Goal: Information Seeking & Learning: Learn about a topic

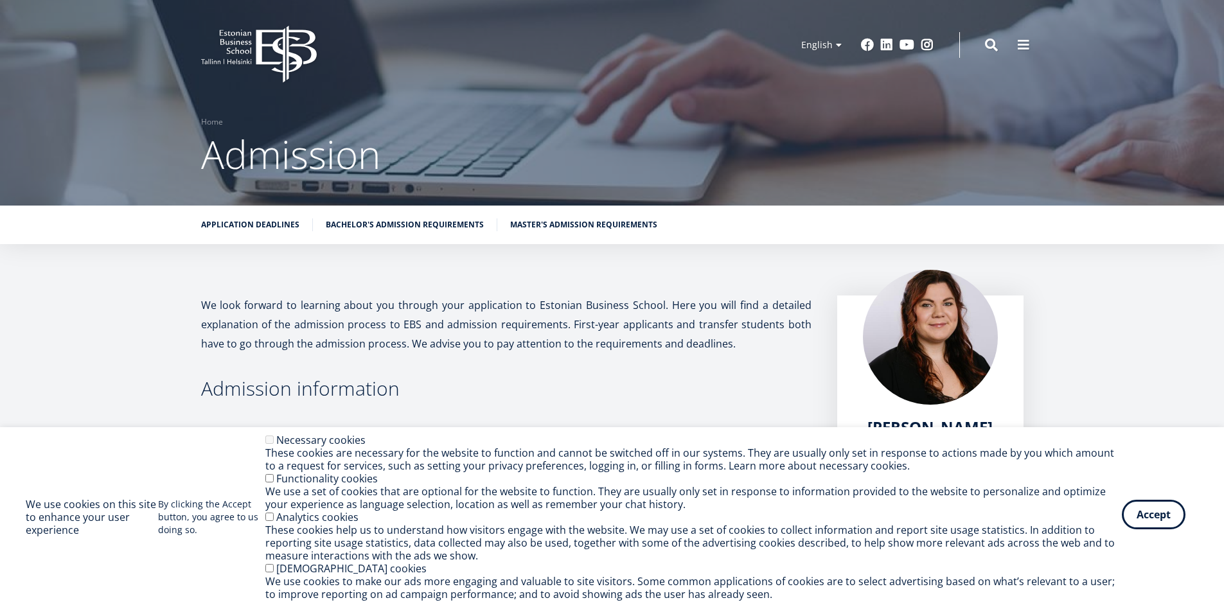
click at [1159, 517] on button "Accept" at bounding box center [1154, 515] width 64 height 30
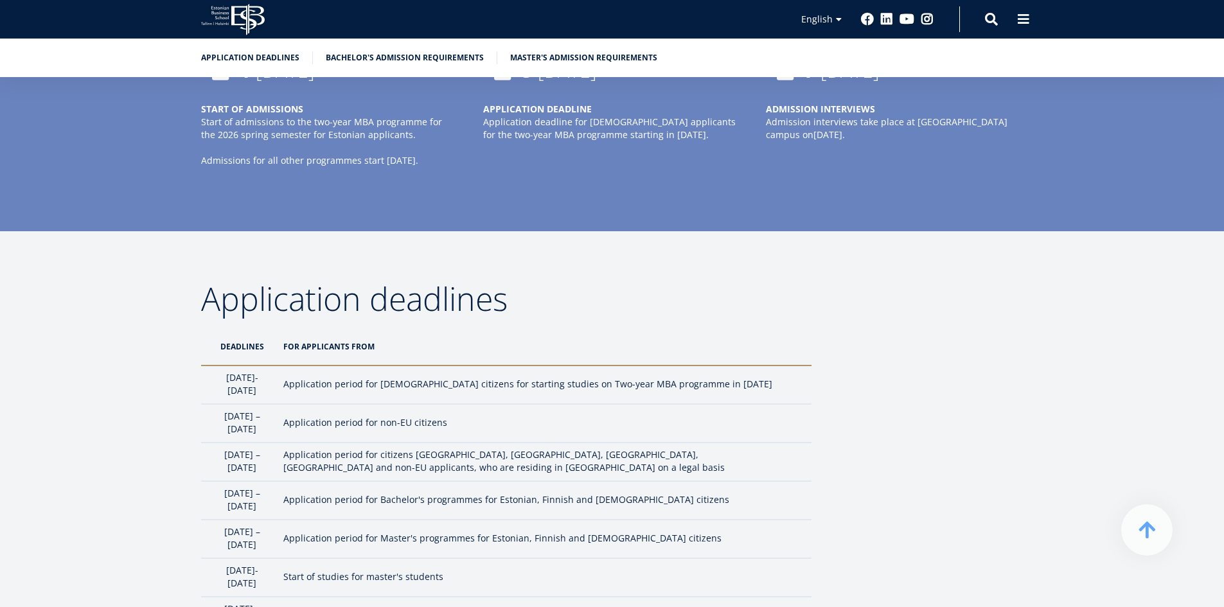
scroll to position [931, 0]
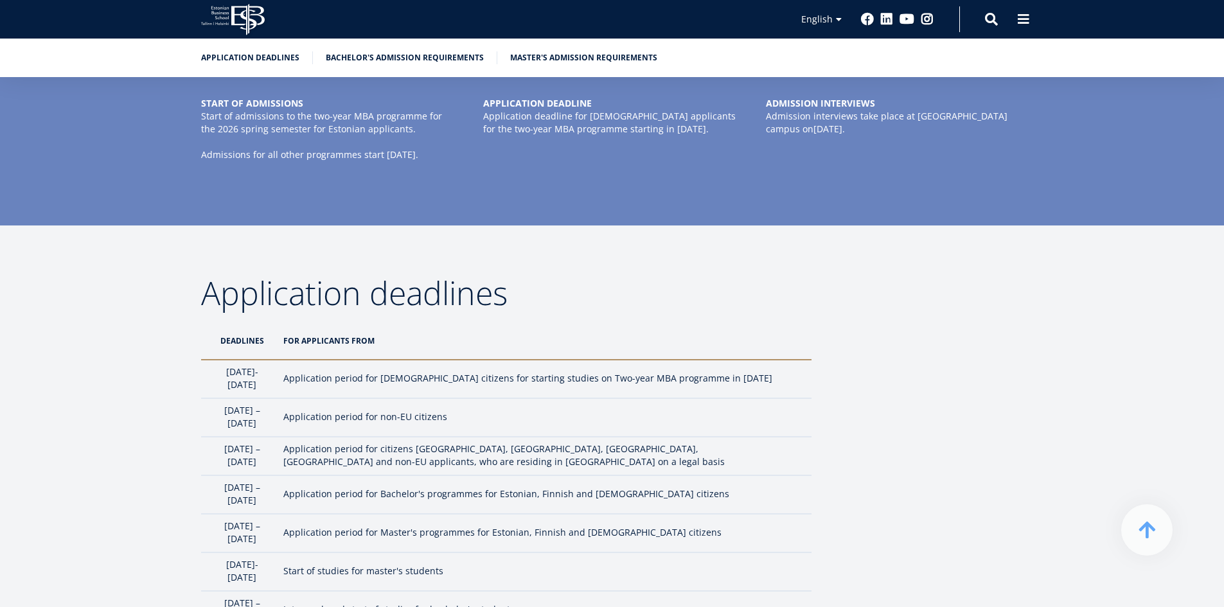
drag, startPoint x: 221, startPoint y: 369, endPoint x: 301, endPoint y: 386, distance: 81.3
click at [277, 386] on td "[DATE]- [DATE]" at bounding box center [239, 379] width 76 height 39
click at [349, 379] on td "Application period for [DEMOGRAPHIC_DATA] citizens for starting studies on Two-…" at bounding box center [544, 379] width 535 height 39
drag, startPoint x: 321, startPoint y: 380, endPoint x: 510, endPoint y: 386, distance: 189.0
click at [510, 386] on td "Application period for [DEMOGRAPHIC_DATA] citizens for starting studies on Two-…" at bounding box center [544, 379] width 535 height 39
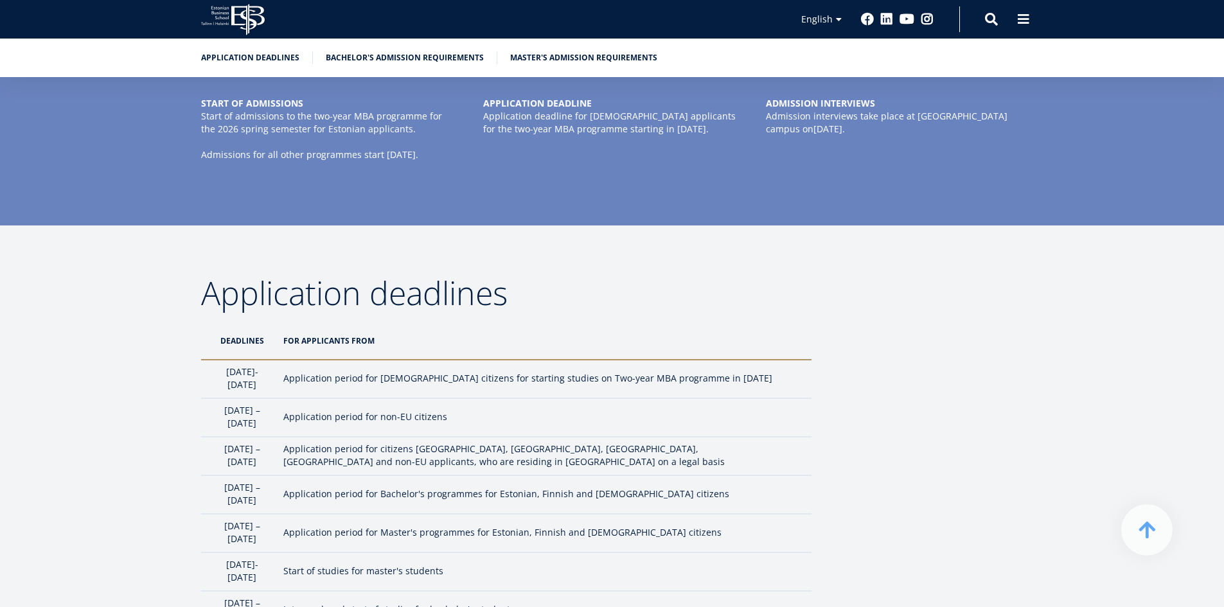
click at [417, 404] on td "Application period for non-EU citizens" at bounding box center [544, 417] width 535 height 39
drag, startPoint x: 317, startPoint y: 407, endPoint x: 485, endPoint y: 412, distance: 168.4
click at [485, 412] on tr "1 February – 1 April Application period for non-EU citizens" at bounding box center [506, 417] width 610 height 39
click at [418, 421] on td "Application period for non-EU citizens" at bounding box center [544, 417] width 535 height 39
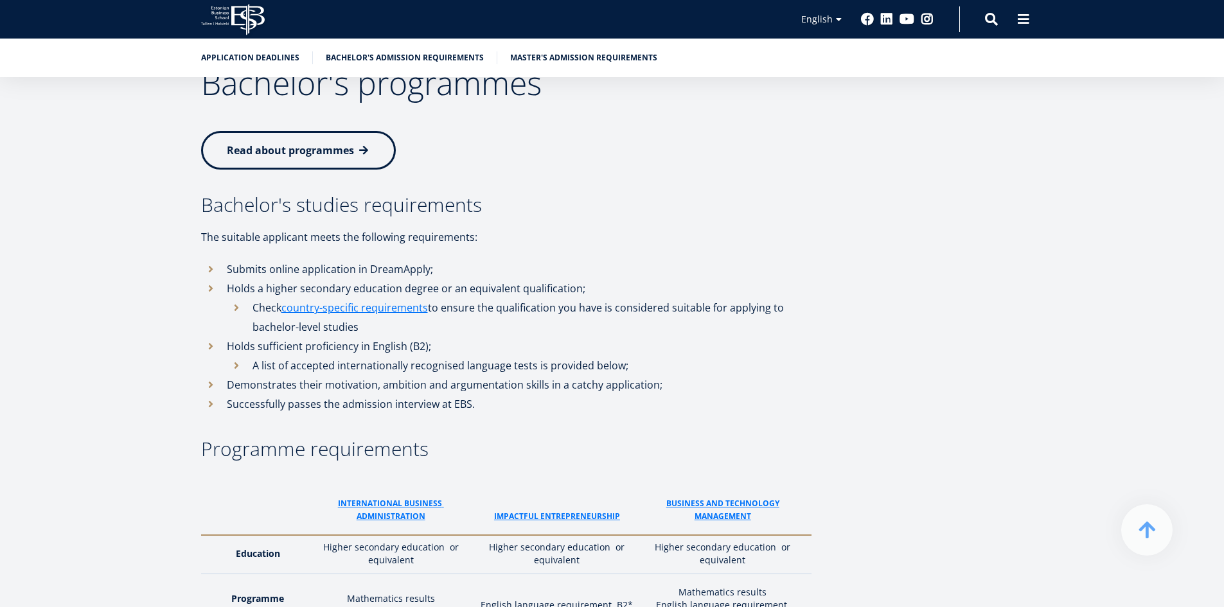
scroll to position [1574, 0]
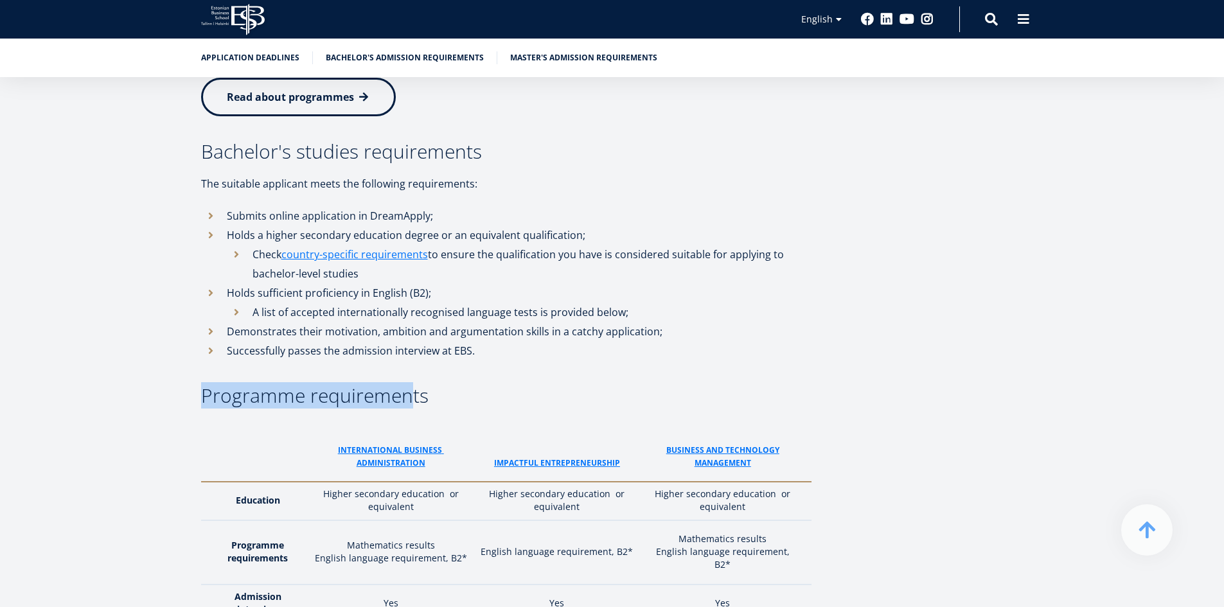
drag, startPoint x: 197, startPoint y: 338, endPoint x: 447, endPoint y: 326, distance: 250.3
click at [418, 329] on div "Application deadlines DeadlineS For applicants from 1st October- 5th January Ap…" at bounding box center [612, 283] width 925 height 1298
click at [448, 386] on h3 "Programme requirements" at bounding box center [506, 395] width 610 height 19
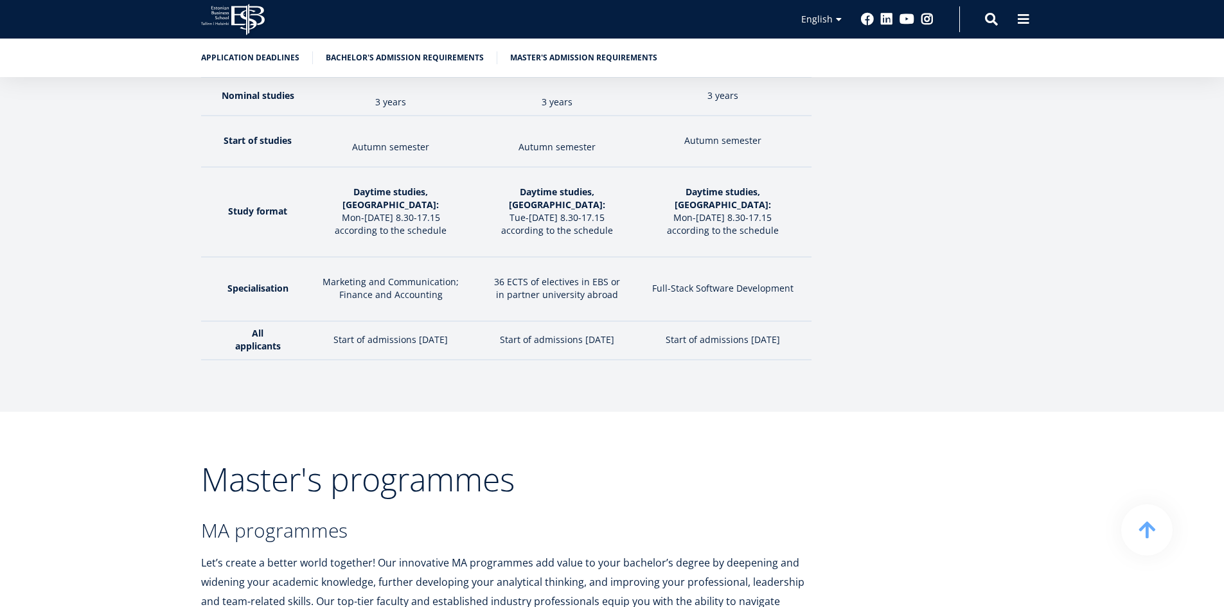
scroll to position [2280, 0]
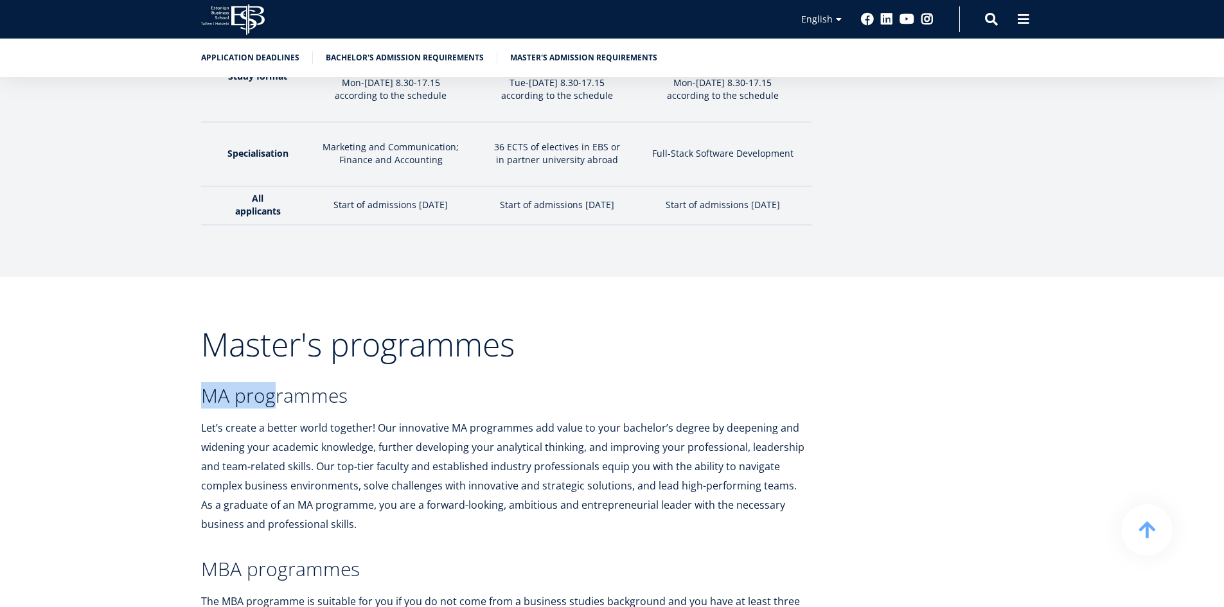
drag, startPoint x: 203, startPoint y: 320, endPoint x: 290, endPoint y: 322, distance: 87.4
click at [289, 386] on h3 "MA programmes" at bounding box center [506, 395] width 610 height 19
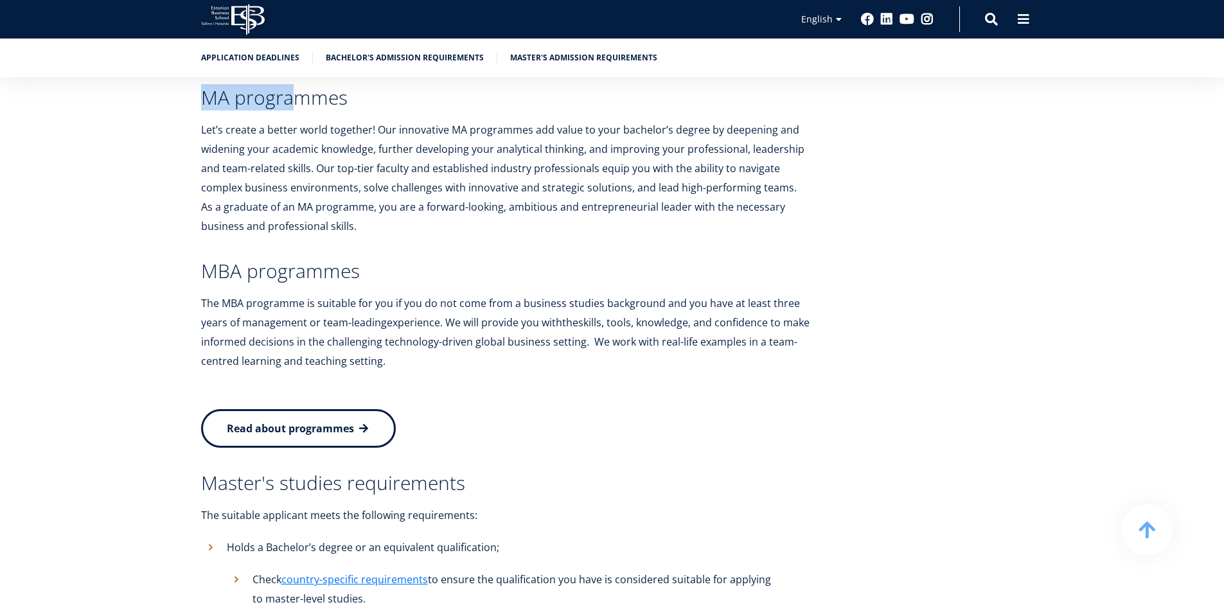
scroll to position [2602, 0]
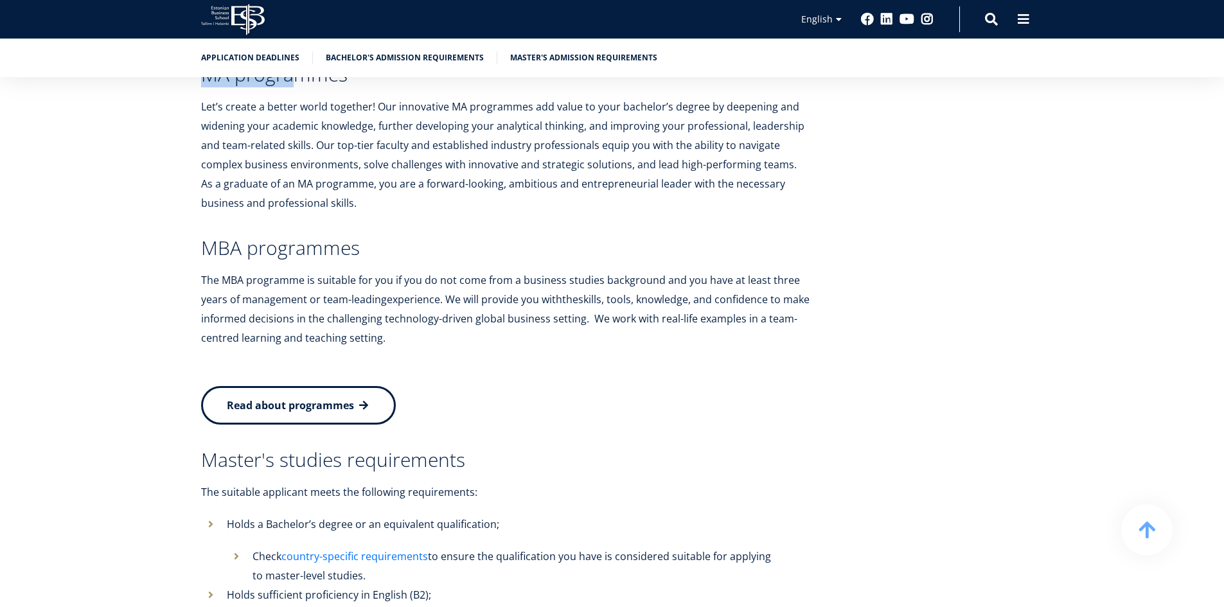
click at [390, 547] on link "country-specific requirements" at bounding box center [354, 556] width 147 height 19
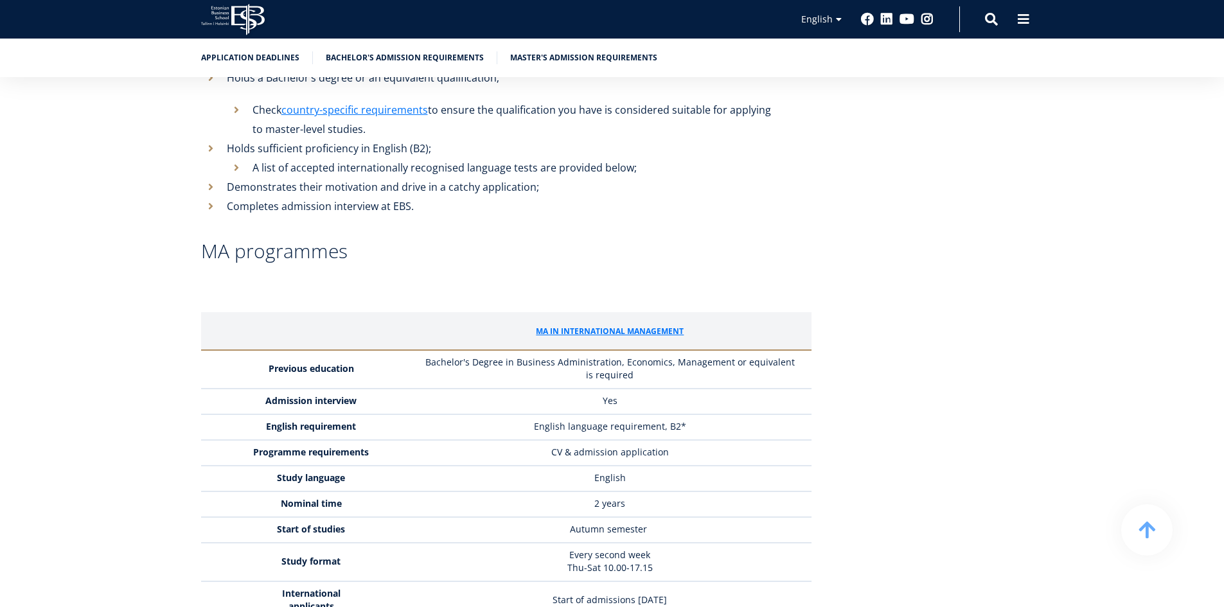
scroll to position [3052, 0]
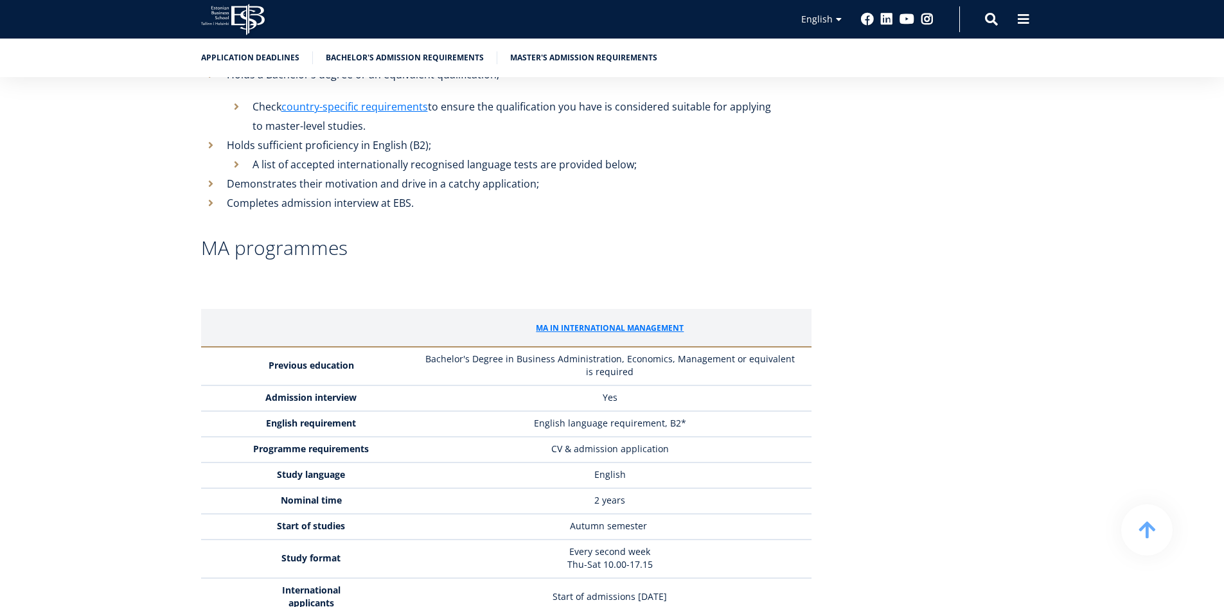
drag, startPoint x: 272, startPoint y: 292, endPoint x: 344, endPoint y: 294, distance: 72.0
click at [273, 359] on strong "Previous education" at bounding box center [311, 365] width 85 height 12
drag, startPoint x: 422, startPoint y: 291, endPoint x: 781, endPoint y: 299, distance: 358.7
click at [781, 353] on p "Bachelor's Degree in Business Administration, Economics, Management or equivale…" at bounding box center [610, 366] width 377 height 26
click at [668, 386] on td "Yes" at bounding box center [613, 399] width 396 height 26
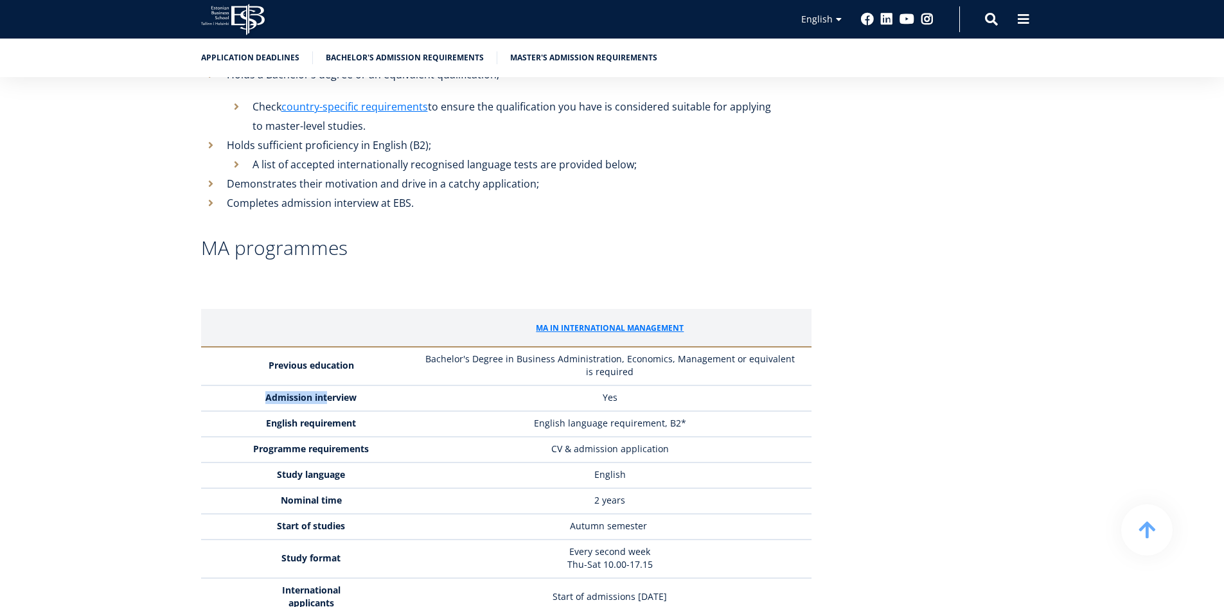
drag, startPoint x: 262, startPoint y: 324, endPoint x: 328, endPoint y: 321, distance: 66.3
click at [328, 386] on td "Admission interview" at bounding box center [308, 399] width 215 height 26
click at [379, 386] on td "Admission interview" at bounding box center [308, 399] width 215 height 26
drag, startPoint x: 604, startPoint y: 324, endPoint x: 632, endPoint y: 328, distance: 27.8
click at [632, 386] on td "Yes" at bounding box center [613, 399] width 396 height 26
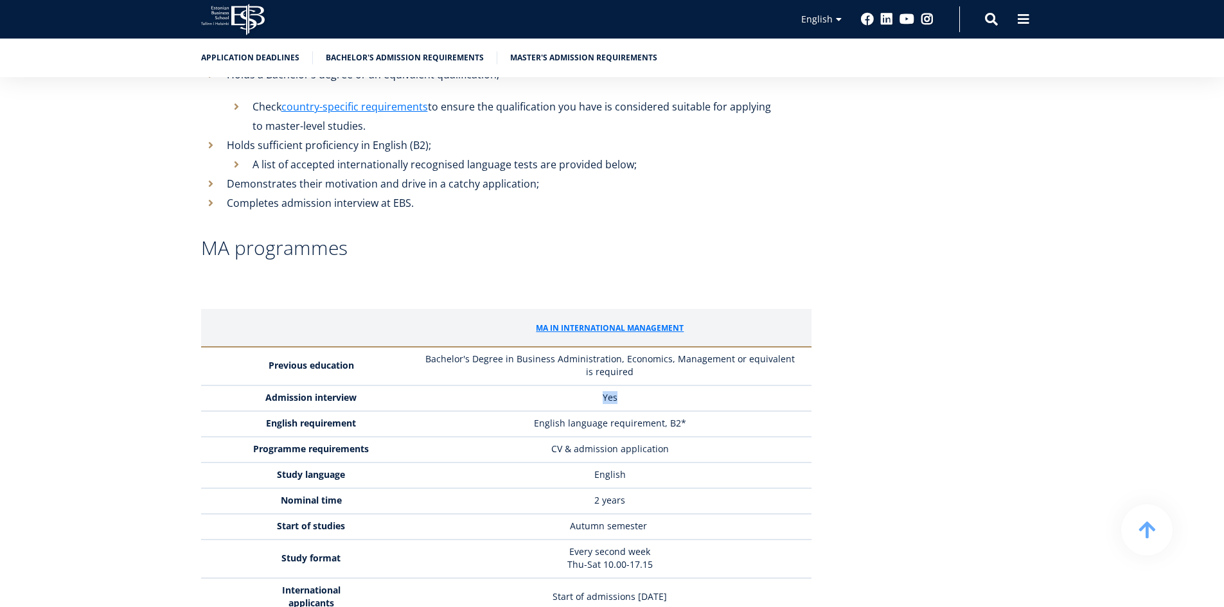
click at [627, 386] on td "Yes" at bounding box center [613, 399] width 396 height 26
drag, startPoint x: 277, startPoint y: 357, endPoint x: 407, endPoint y: 355, distance: 130.5
click at [393, 411] on td "English requirement" at bounding box center [308, 424] width 215 height 26
drag, startPoint x: 542, startPoint y: 358, endPoint x: 695, endPoint y: 353, distance: 152.4
click at [695, 411] on td "English language requirement, B2*" at bounding box center [613, 424] width 396 height 26
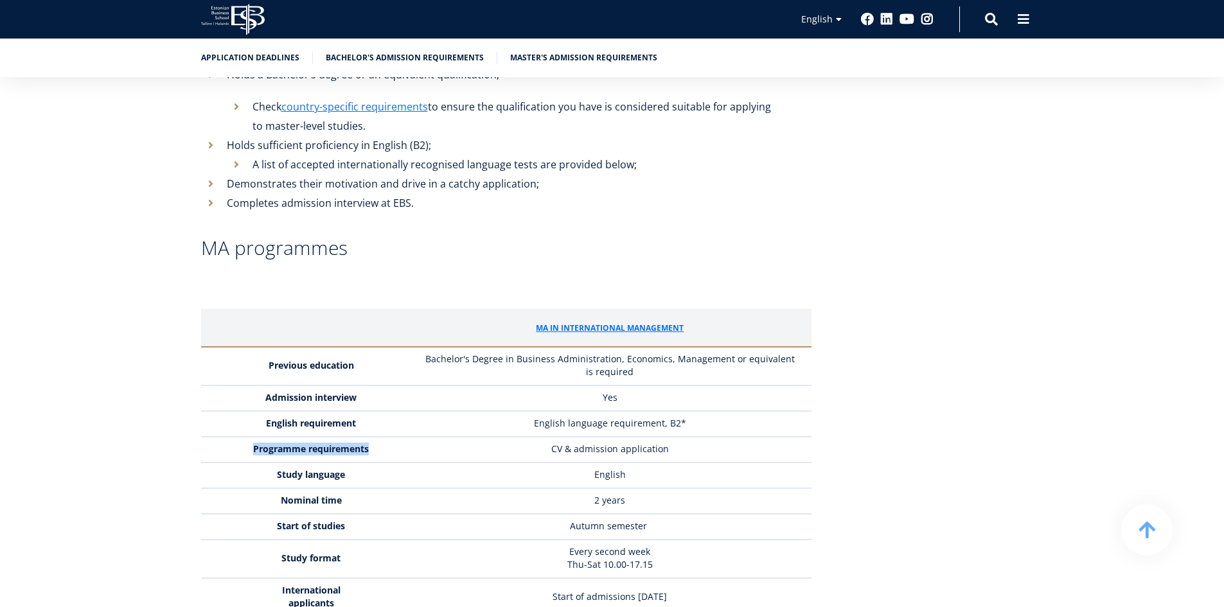
drag, startPoint x: 253, startPoint y: 384, endPoint x: 376, endPoint y: 377, distance: 123.5
click at [376, 437] on td "Programme requirements" at bounding box center [308, 450] width 215 height 26
drag, startPoint x: 560, startPoint y: 376, endPoint x: 738, endPoint y: 374, distance: 178.0
click at [742, 437] on td "CV & admission application" at bounding box center [613, 450] width 396 height 26
click at [715, 437] on td "CV & admission application" at bounding box center [613, 450] width 396 height 26
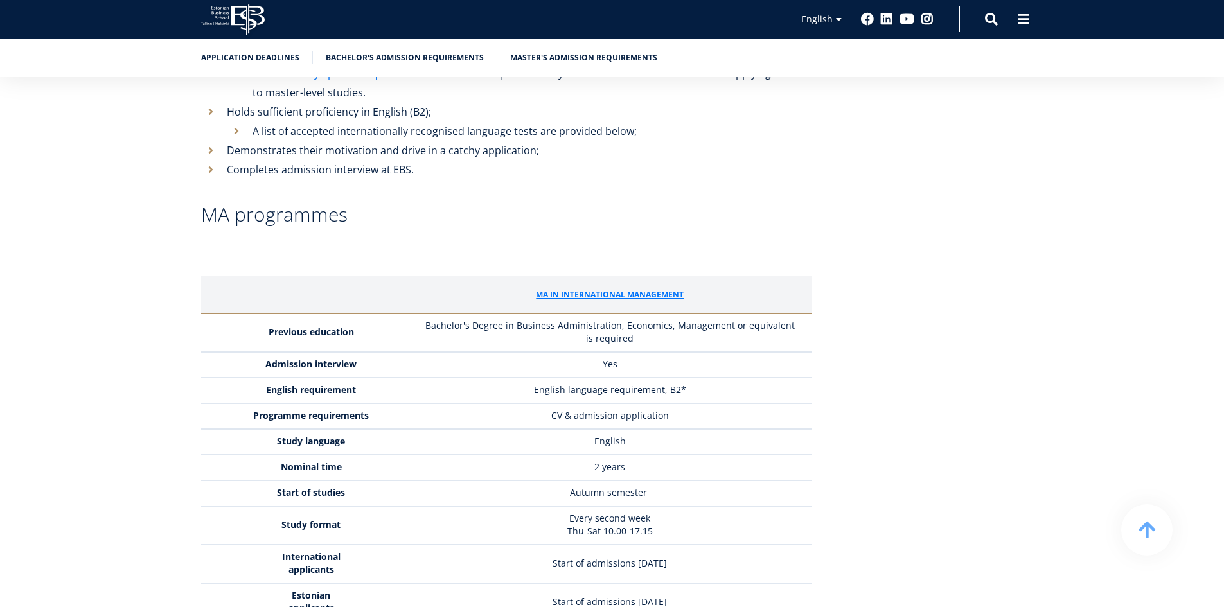
scroll to position [3116, 0]
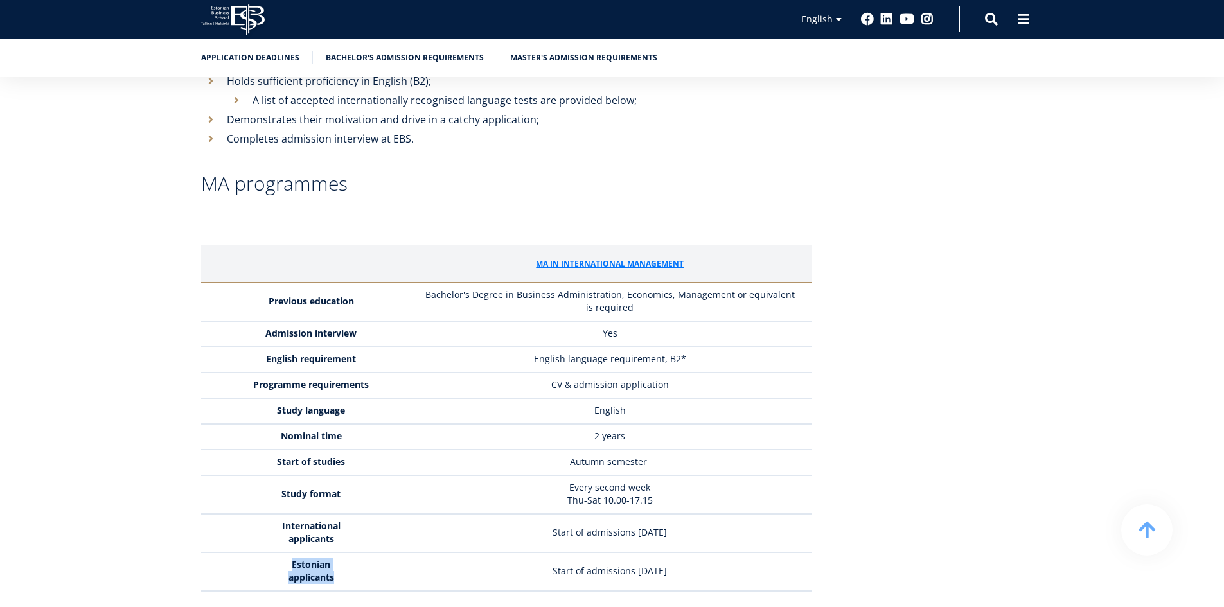
drag, startPoint x: 291, startPoint y: 487, endPoint x: 348, endPoint y: 504, distance: 59.8
click at [348, 553] on td "Estonian applicants" at bounding box center [308, 572] width 215 height 39
click at [362, 553] on td "Estonian applicants" at bounding box center [308, 572] width 215 height 39
drag, startPoint x: 527, startPoint y: 461, endPoint x: 691, endPoint y: 464, distance: 163.9
click at [691, 526] on p "Start of admissions [DATE]" at bounding box center [610, 532] width 377 height 13
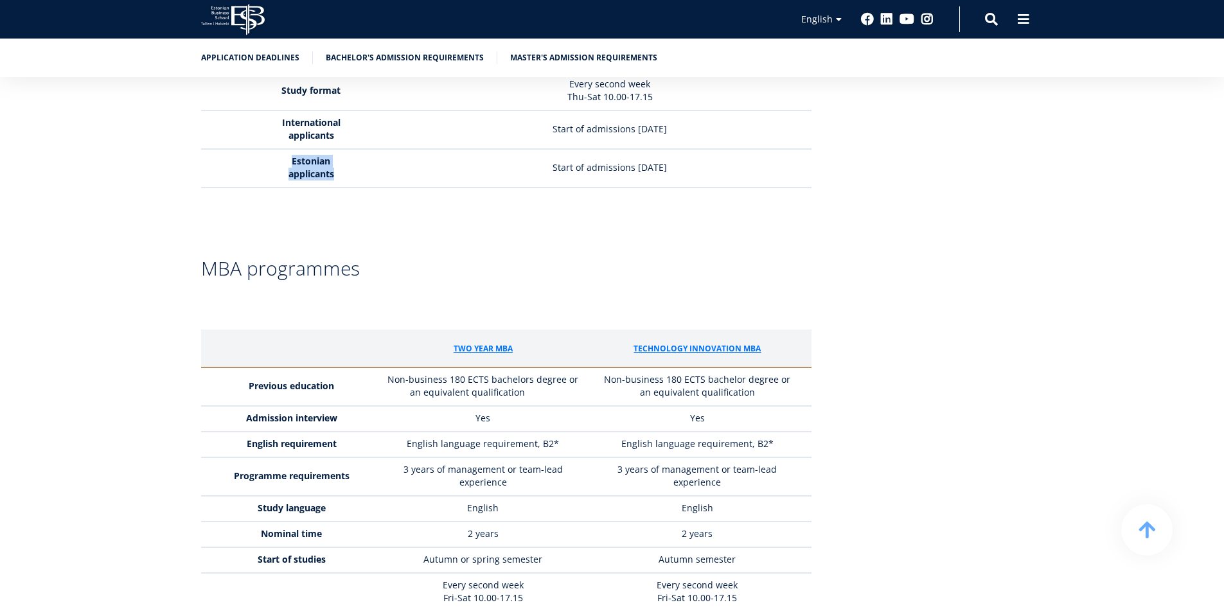
scroll to position [3630, 0]
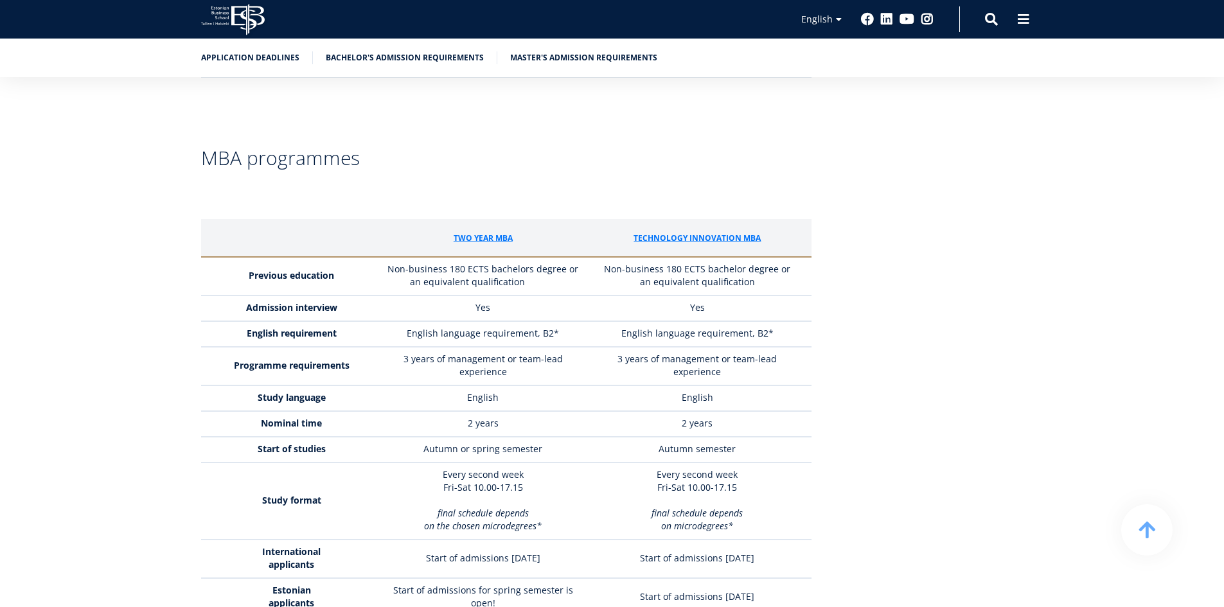
drag, startPoint x: 620, startPoint y: 487, endPoint x: 774, endPoint y: 491, distance: 154.3
click at [774, 552] on p "Start of admissions [DATE]" at bounding box center [697, 558] width 202 height 13
drag, startPoint x: 731, startPoint y: 489, endPoint x: 681, endPoint y: 492, distance: 49.5
click at [729, 552] on p "Start of admissions [DATE]" at bounding box center [697, 558] width 202 height 13
drag, startPoint x: 426, startPoint y: 490, endPoint x: 542, endPoint y: 495, distance: 115.8
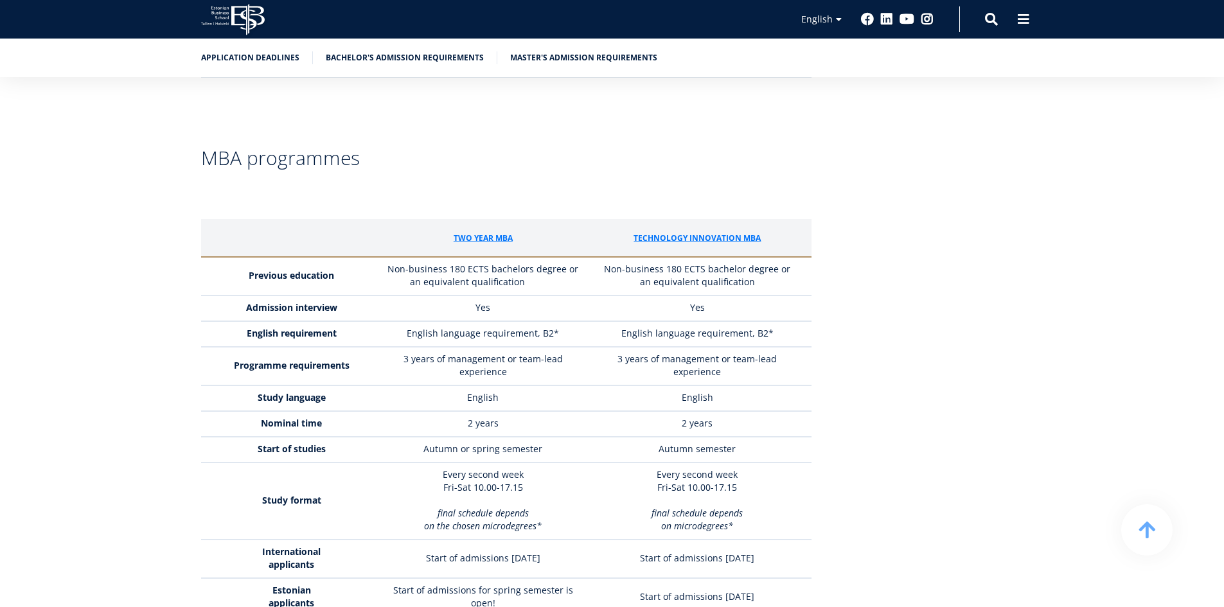
click at [539, 540] on td "Start of admissions [DATE]" at bounding box center [483, 559] width 214 height 39
click at [686, 540] on td "Start of admissions [DATE]" at bounding box center [700, 559] width 221 height 39
drag, startPoint x: 412, startPoint y: 490, endPoint x: 555, endPoint y: 492, distance: 143.3
click at [555, 552] on p "Start of admissions [DATE]" at bounding box center [482, 558] width 201 height 13
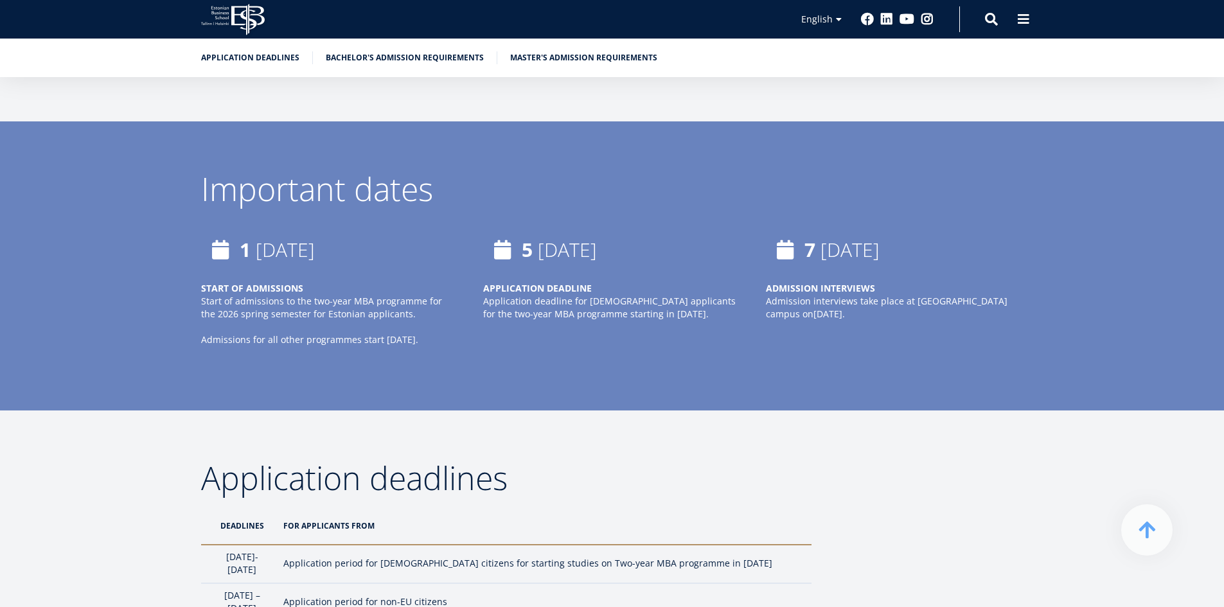
scroll to position [749, 0]
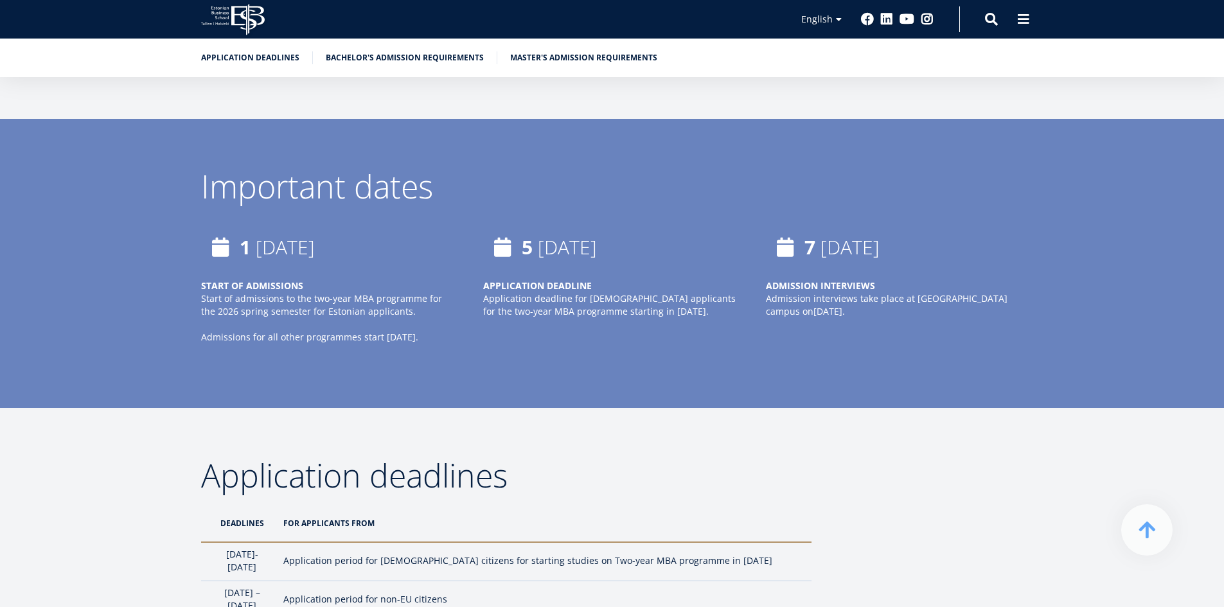
drag, startPoint x: 244, startPoint y: 248, endPoint x: 272, endPoint y: 301, distance: 59.8
click at [315, 255] on span "1 October, 2025" at bounding box center [277, 248] width 75 height 26
click at [239, 309] on p "Start of admissions to the two-year MBA programme for the 2026 spring semester …" at bounding box center [329, 305] width 257 height 26
drag, startPoint x: 203, startPoint y: 315, endPoint x: 348, endPoint y: 319, distance: 144.6
click at [338, 320] on div "START OF ADMISSIONS Start of admissions to the two-year MBA programme for the 2…" at bounding box center [329, 318] width 257 height 77
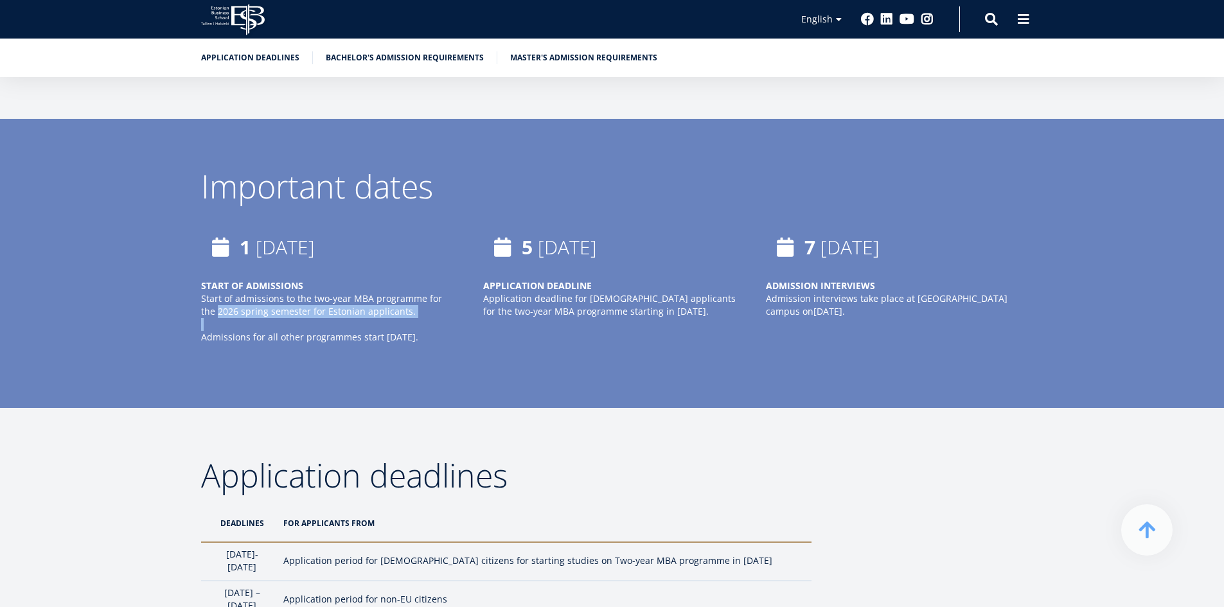
click at [389, 316] on p "Start of admissions to the two-year MBA programme for the 2026 spring semester …" at bounding box center [329, 305] width 257 height 26
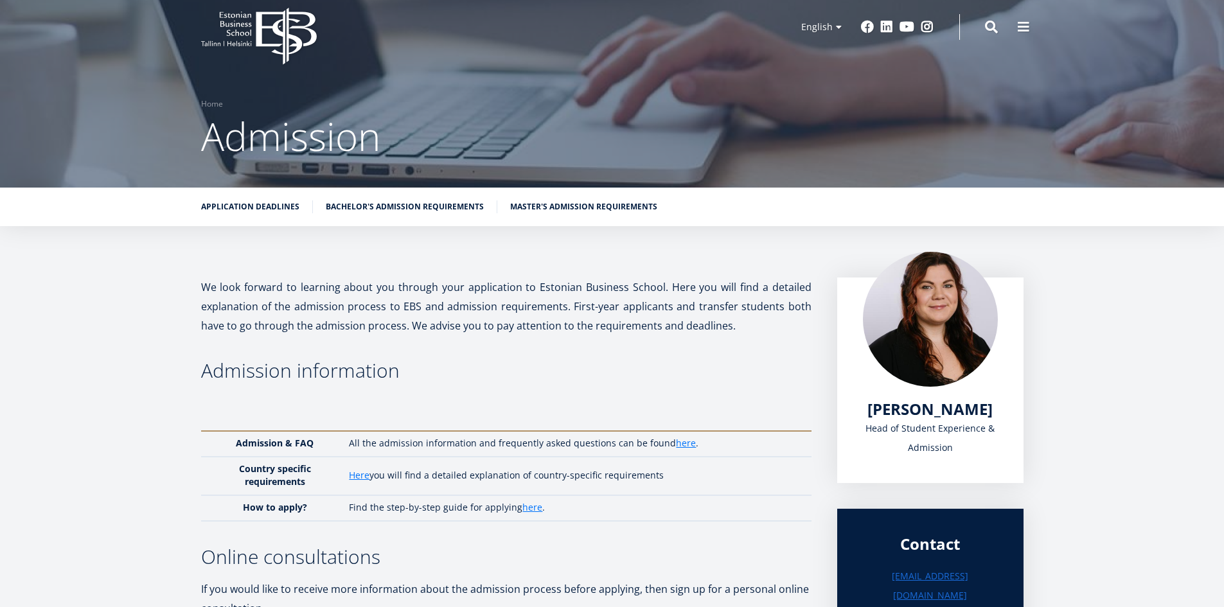
scroll to position [0, 0]
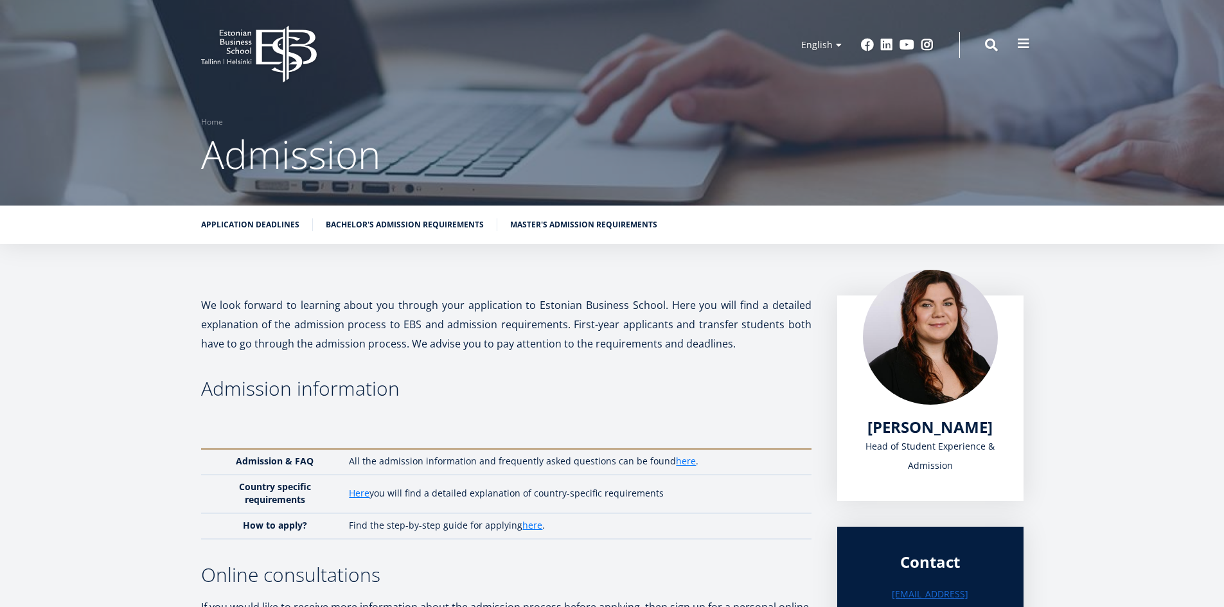
click at [1026, 41] on span at bounding box center [1023, 43] width 13 height 13
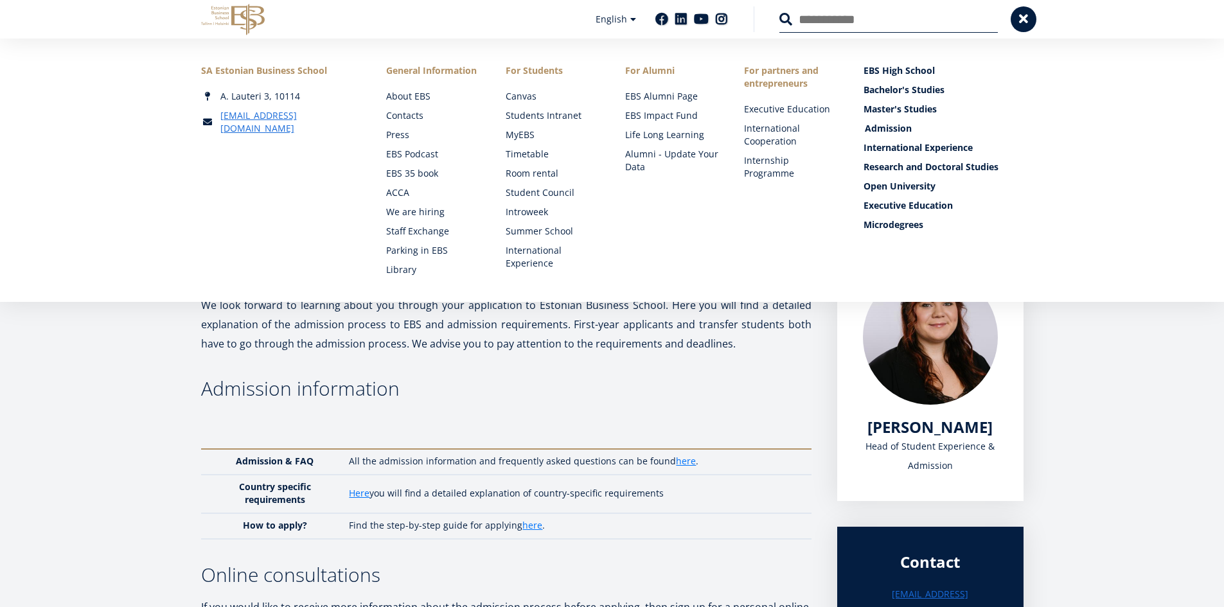
click at [894, 128] on link "Admission" at bounding box center [945, 128] width 160 height 13
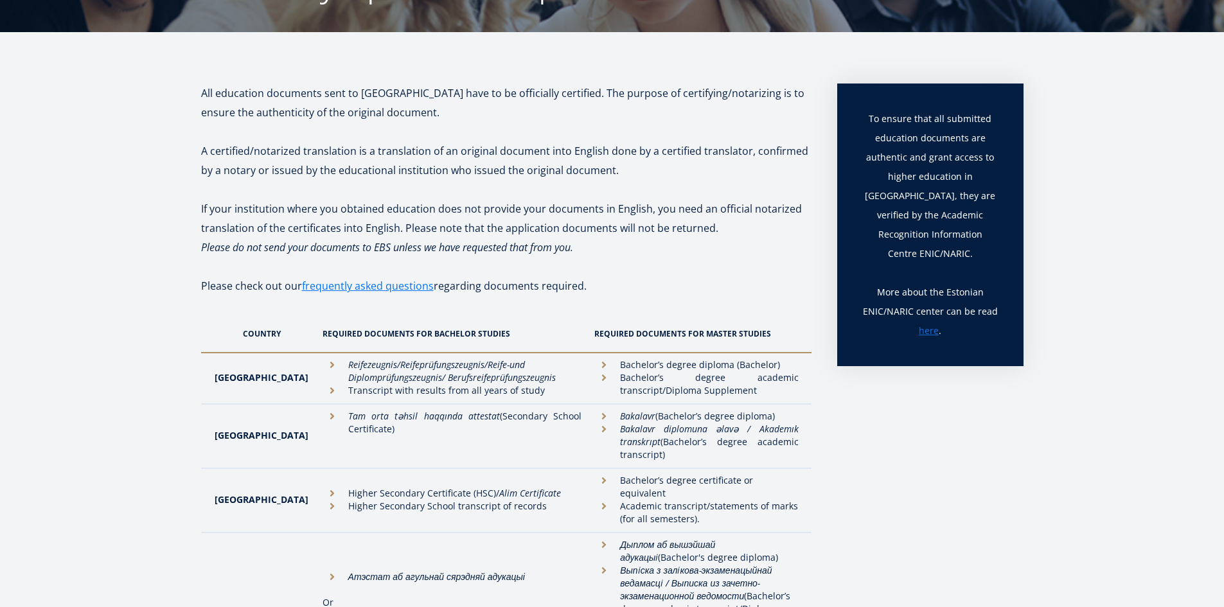
scroll to position [257, 0]
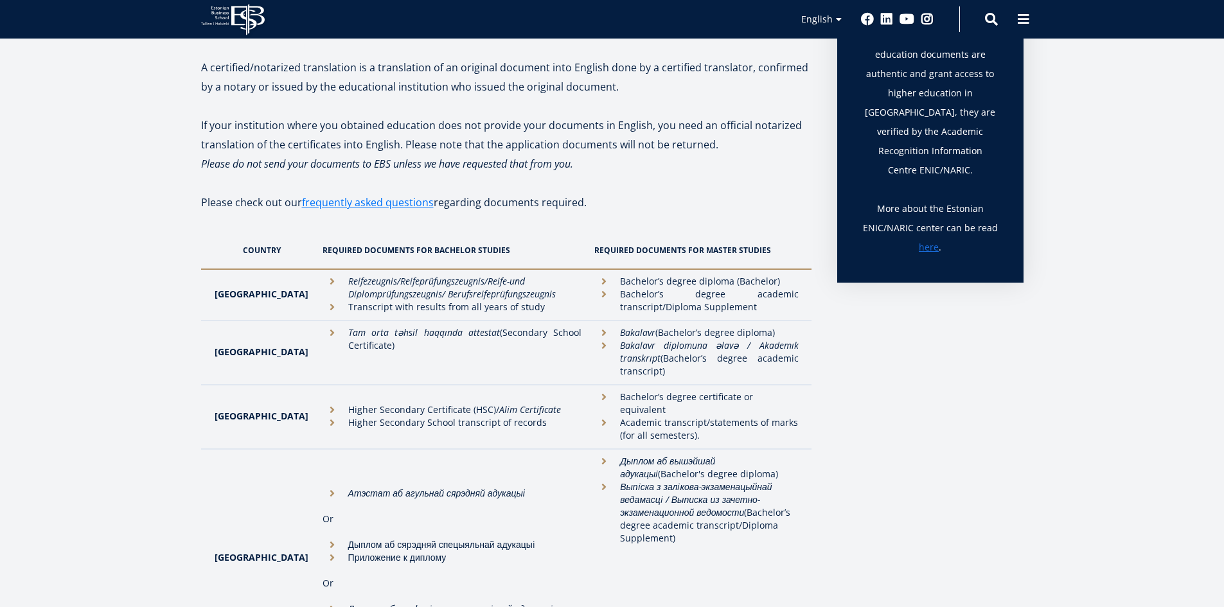
drag, startPoint x: 607, startPoint y: 413, endPoint x: 766, endPoint y: 418, distance: 159.5
click at [766, 418] on li "Academic transcript/statements of marks (for all semesters)." at bounding box center [696, 429] width 204 height 26
click at [774, 418] on li "Academic transcript/statements of marks (for all semesters)." at bounding box center [696, 429] width 204 height 26
drag, startPoint x: 323, startPoint y: 416, endPoint x: 513, endPoint y: 422, distance: 190.3
click at [512, 422] on li "Higher Secondary School transcript of records" at bounding box center [453, 422] width 260 height 13
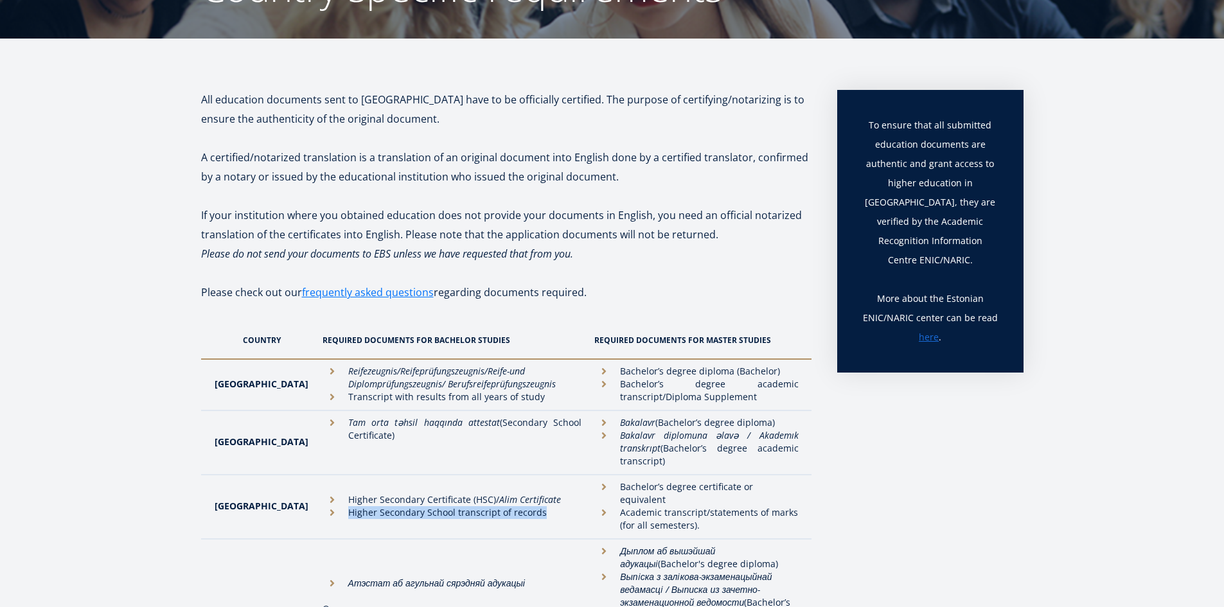
scroll to position [148, 0]
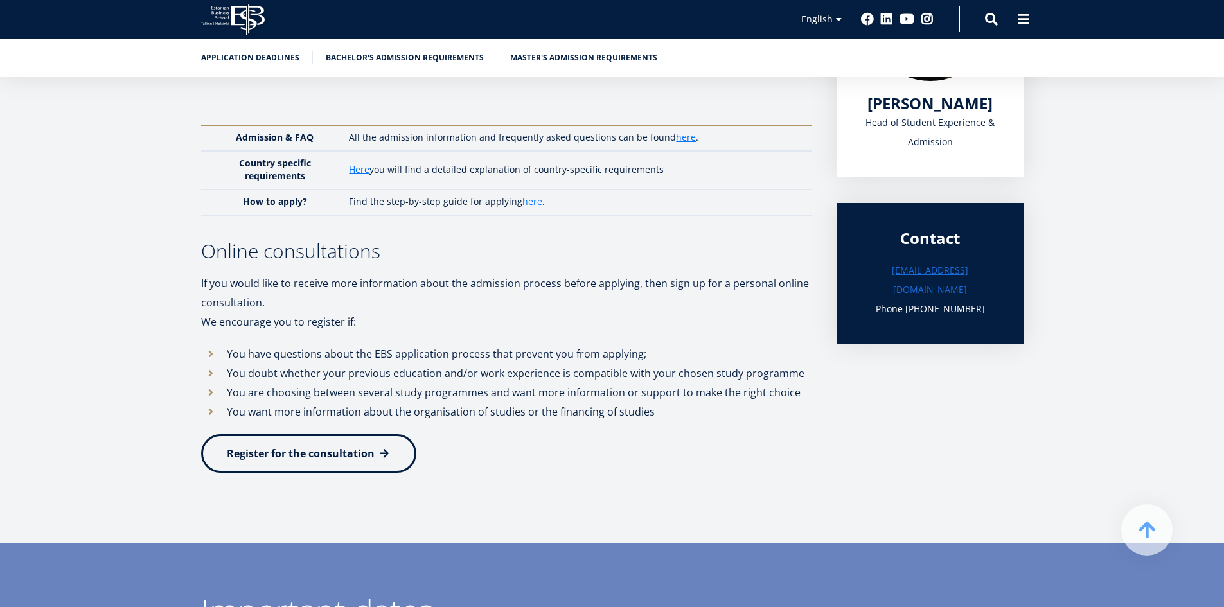
scroll to position [321, 0]
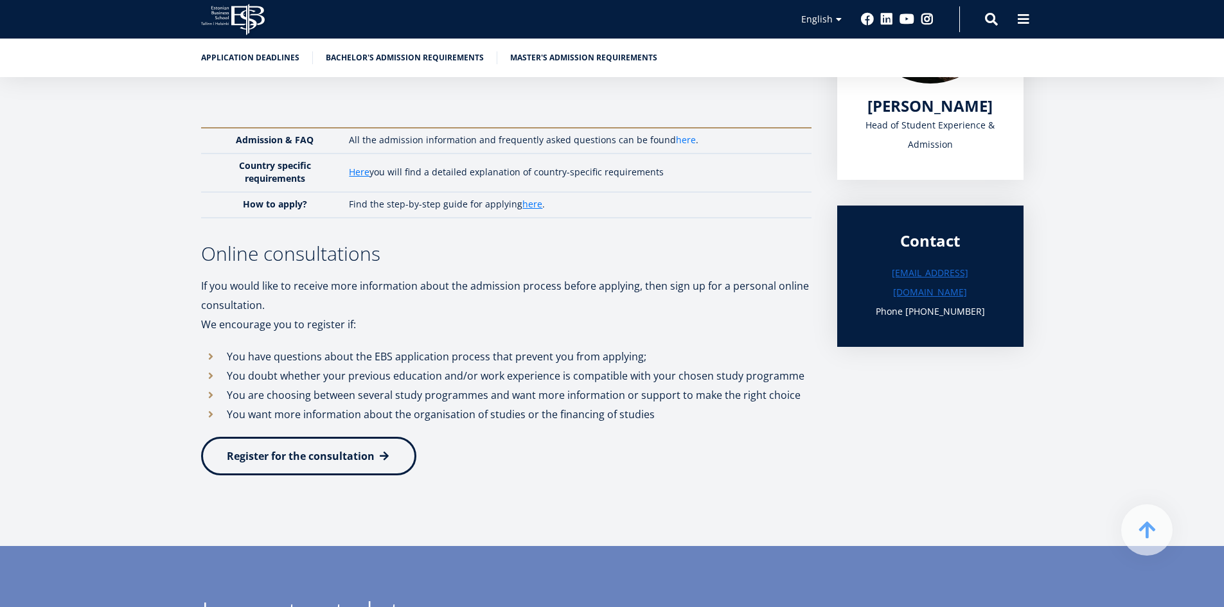
click at [679, 141] on link "here" at bounding box center [686, 140] width 20 height 13
click at [524, 204] on link "here" at bounding box center [532, 204] width 20 height 13
